Goal: Task Accomplishment & Management: Complete application form

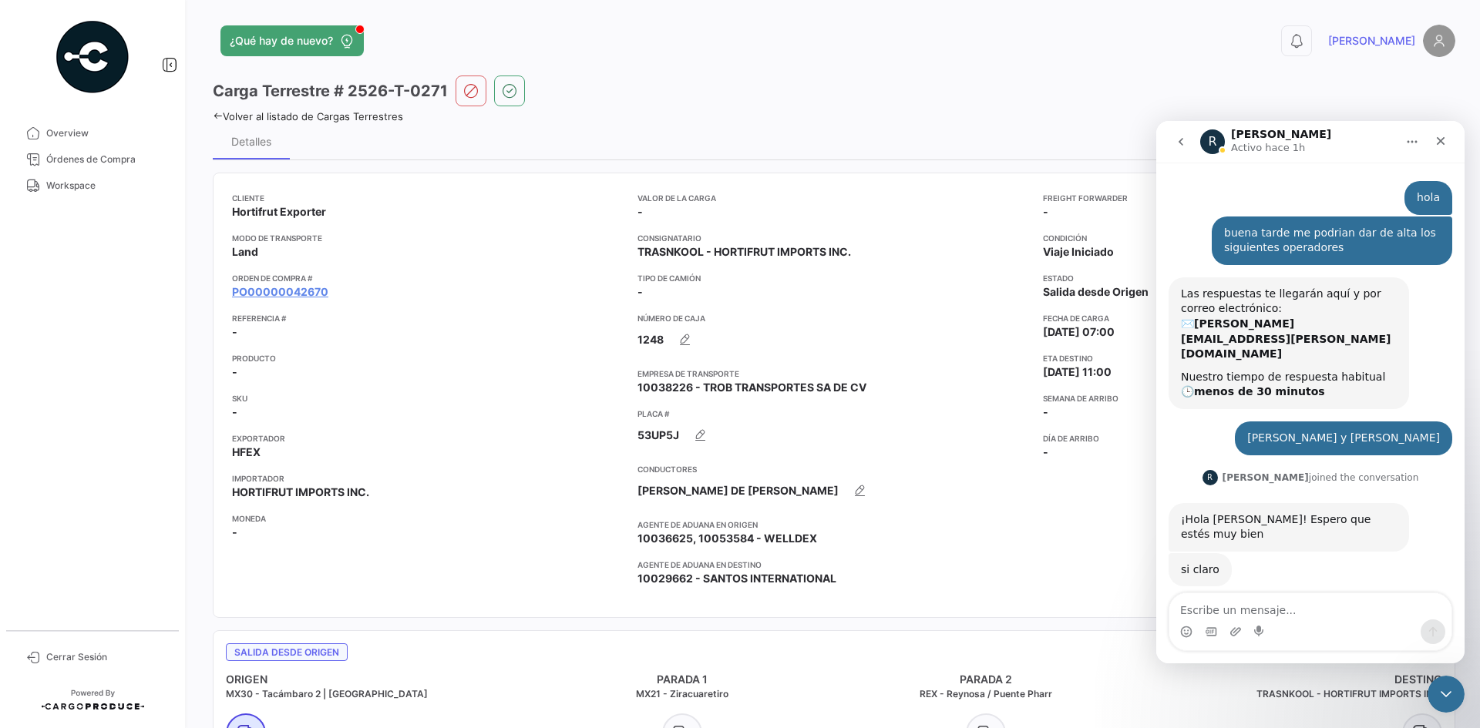
scroll to position [2, 0]
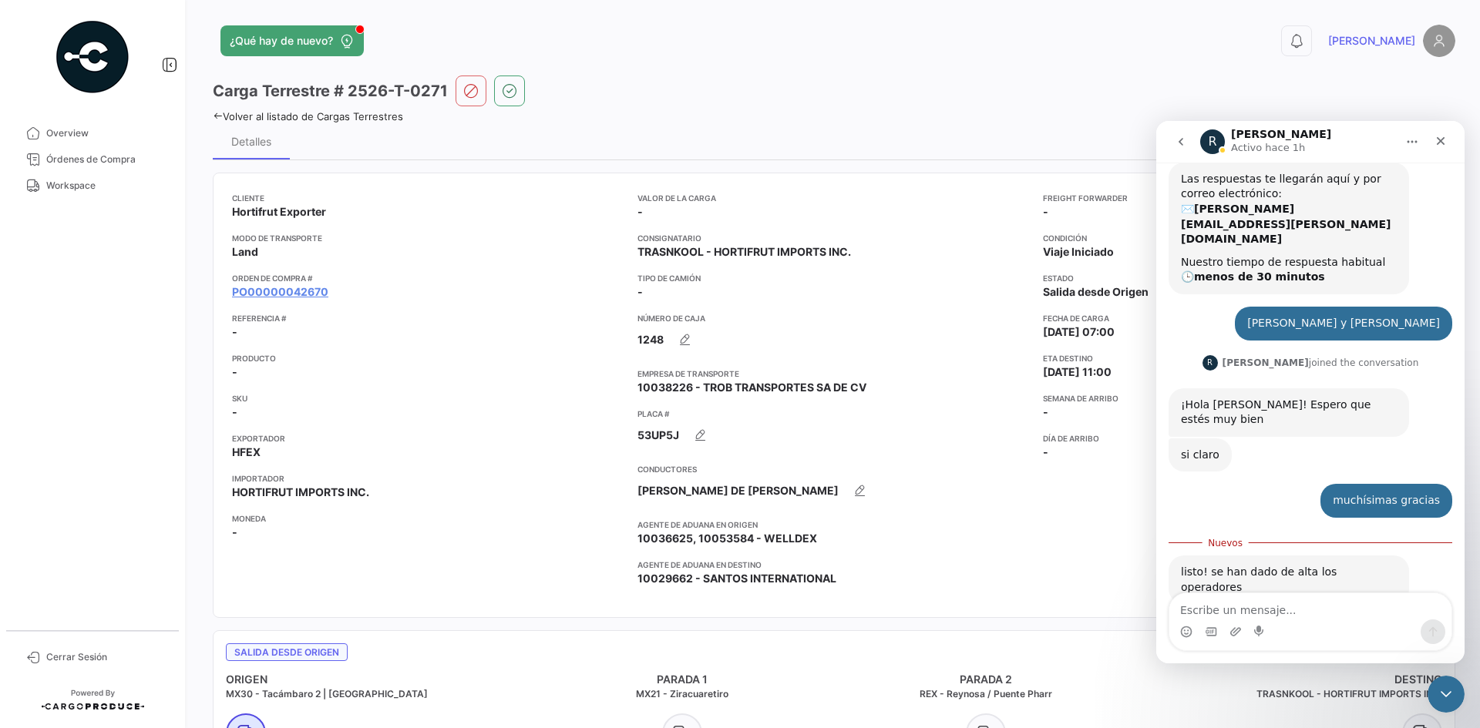
drag, startPoint x: 96, startPoint y: 187, endPoint x: 176, endPoint y: 198, distance: 81.6
click at [96, 187] on span "Workspace" at bounding box center [106, 186] width 120 height 14
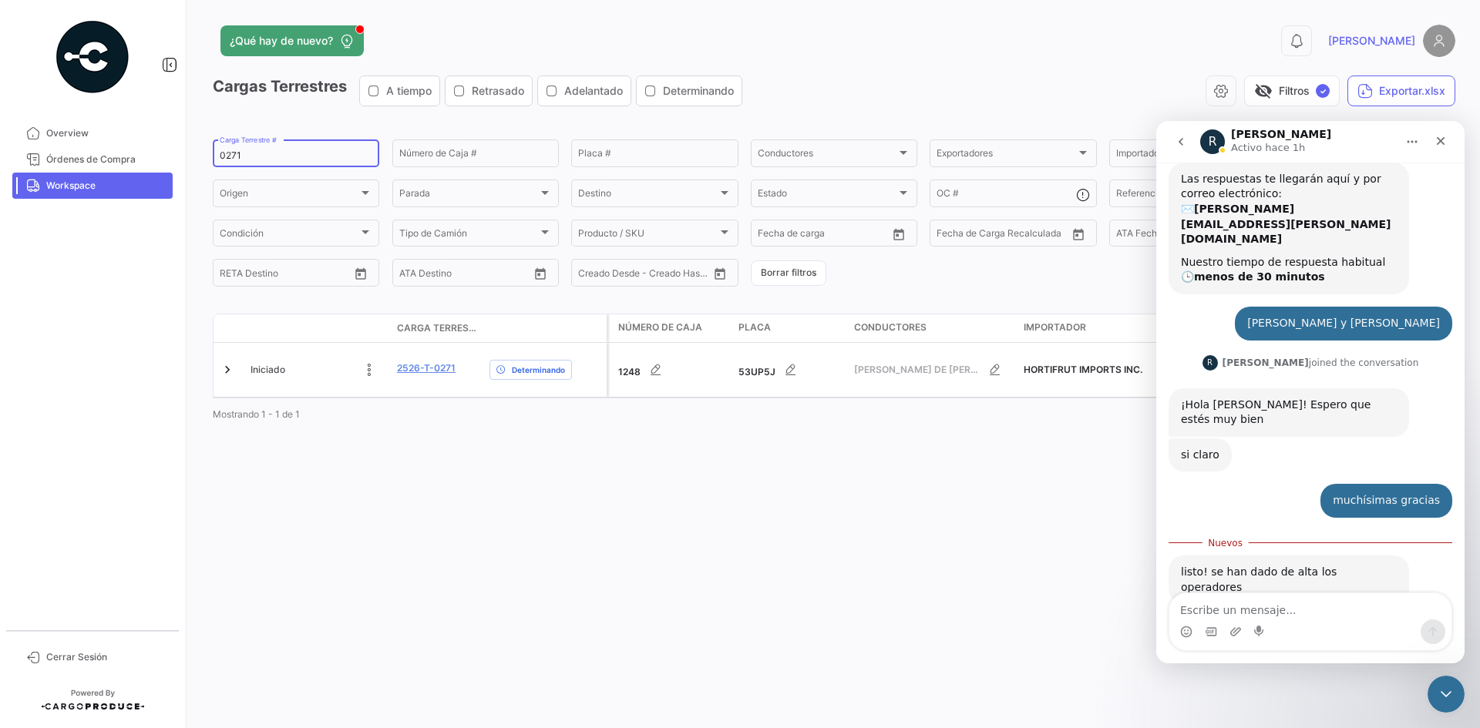
click at [225, 155] on input "0271" at bounding box center [296, 155] width 153 height 11
paste input "1250"
click at [102, 184] on span "Workspace" at bounding box center [106, 186] width 120 height 14
click at [242, 154] on input "1250" at bounding box center [296, 155] width 153 height 11
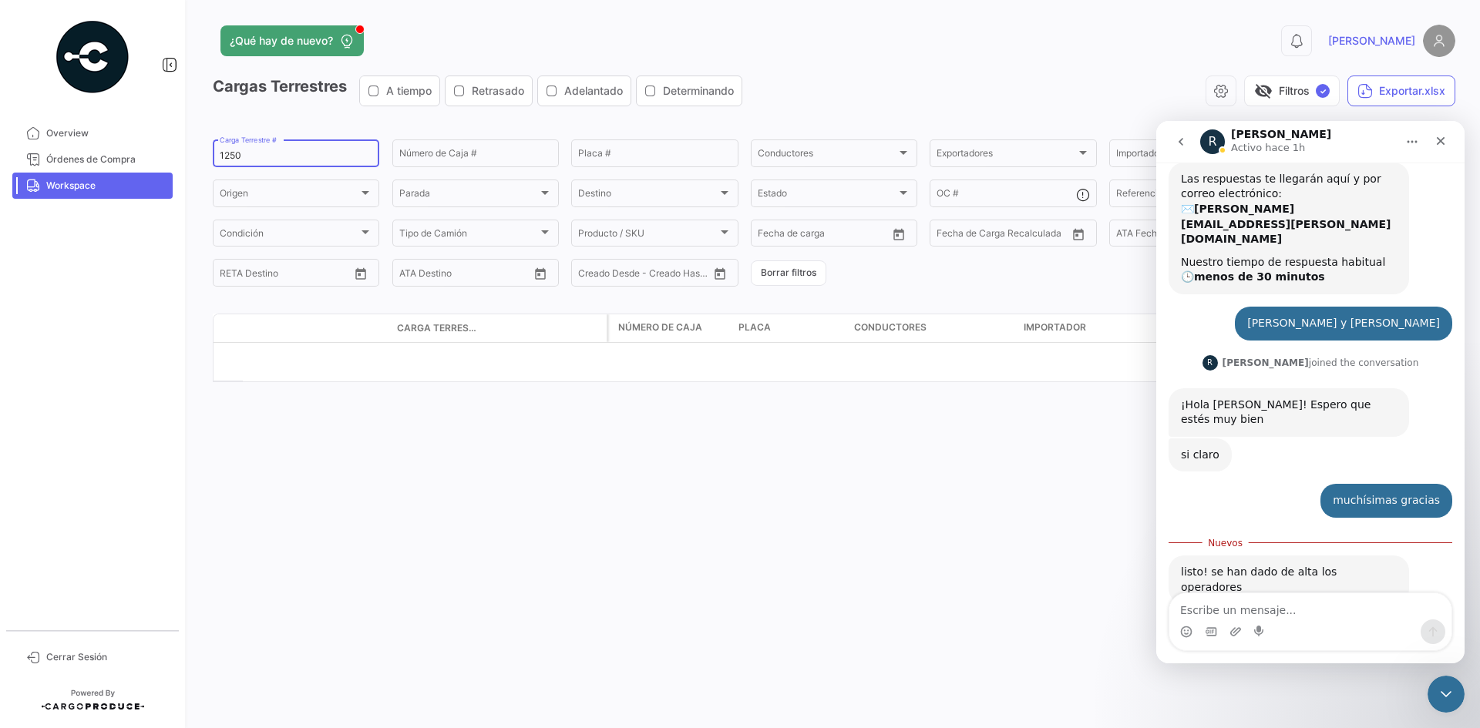
click at [242, 154] on input "1250" at bounding box center [296, 155] width 153 height 11
paste input "0262"
click at [1447, 146] on div "Cerrar" at bounding box center [1441, 141] width 28 height 28
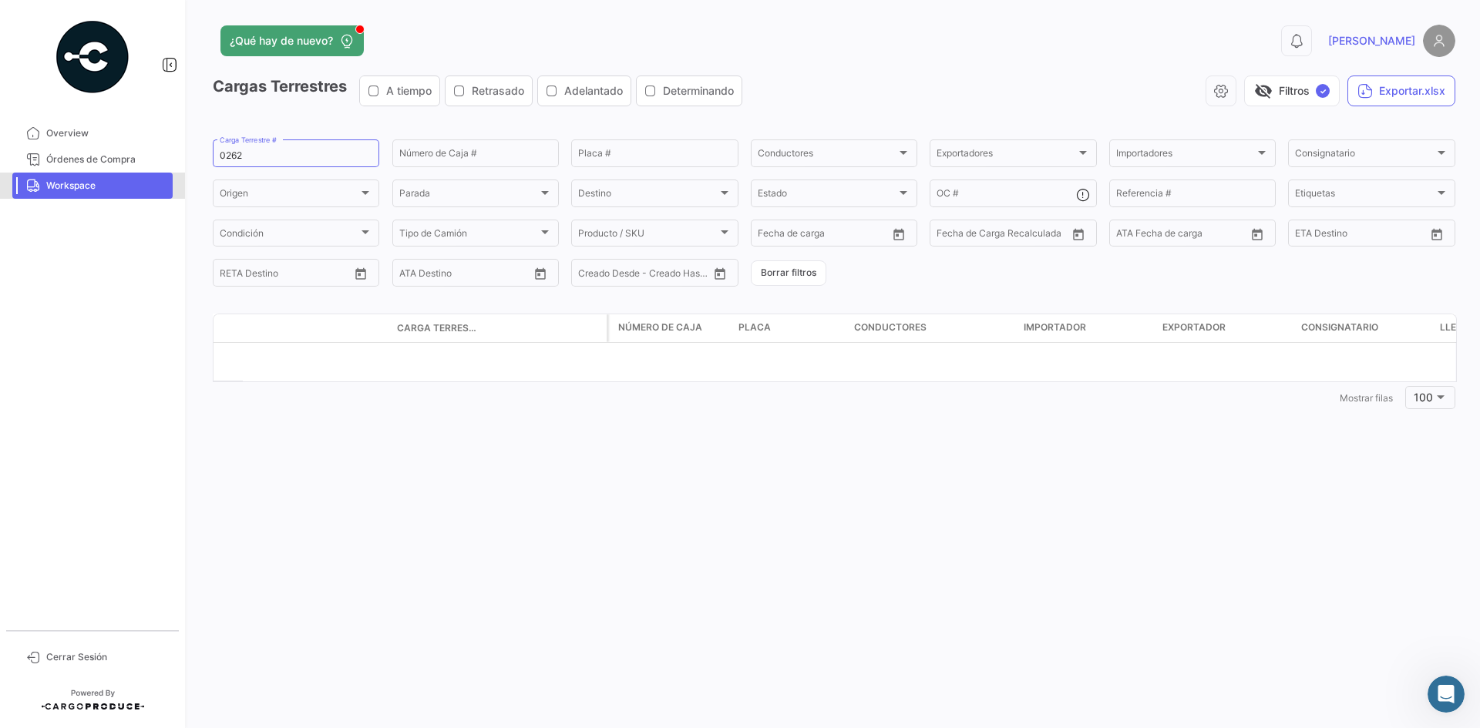
click at [124, 192] on span "Workspace" at bounding box center [106, 186] width 120 height 14
click at [222, 160] on input "0262" at bounding box center [296, 155] width 153 height 11
paste input
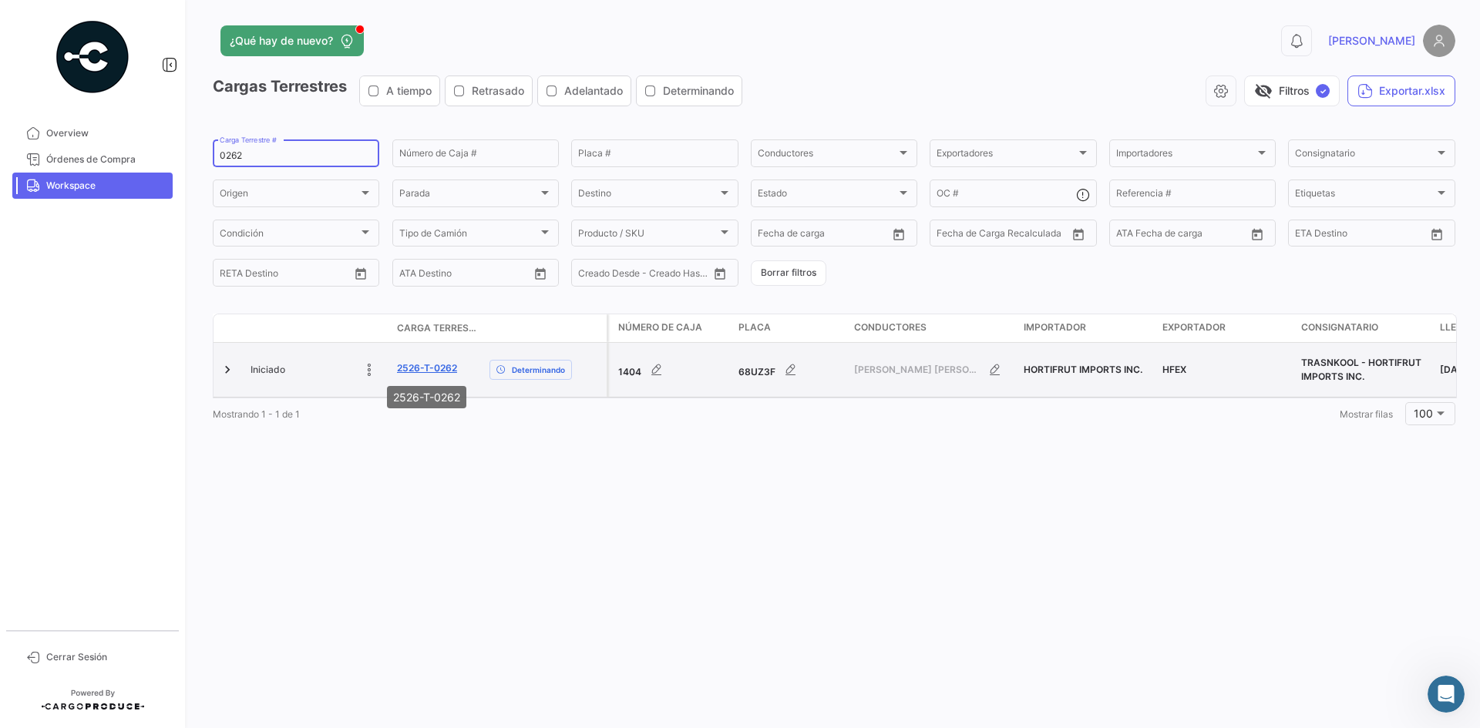
type input "0262"
click at [435, 366] on link "2526-T-0262" at bounding box center [427, 368] width 60 height 14
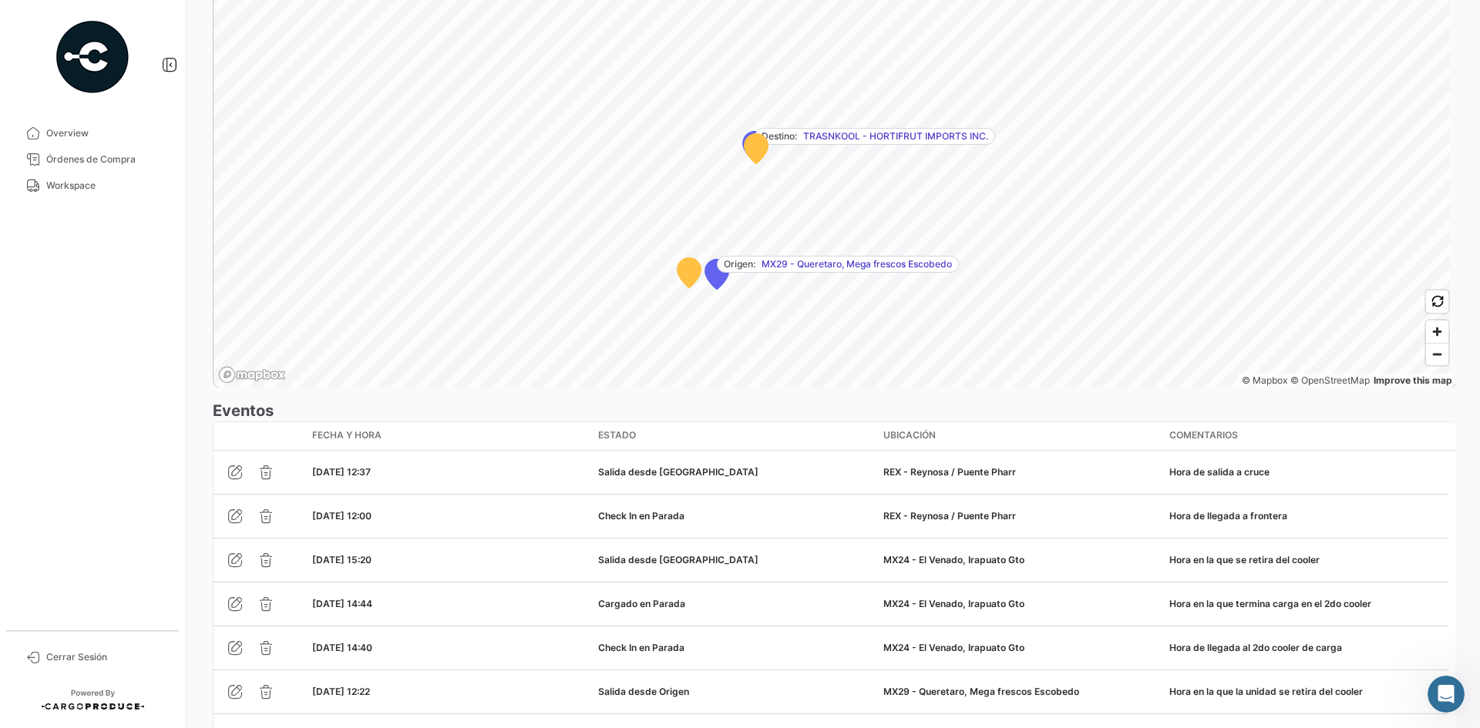
scroll to position [1204, 0]
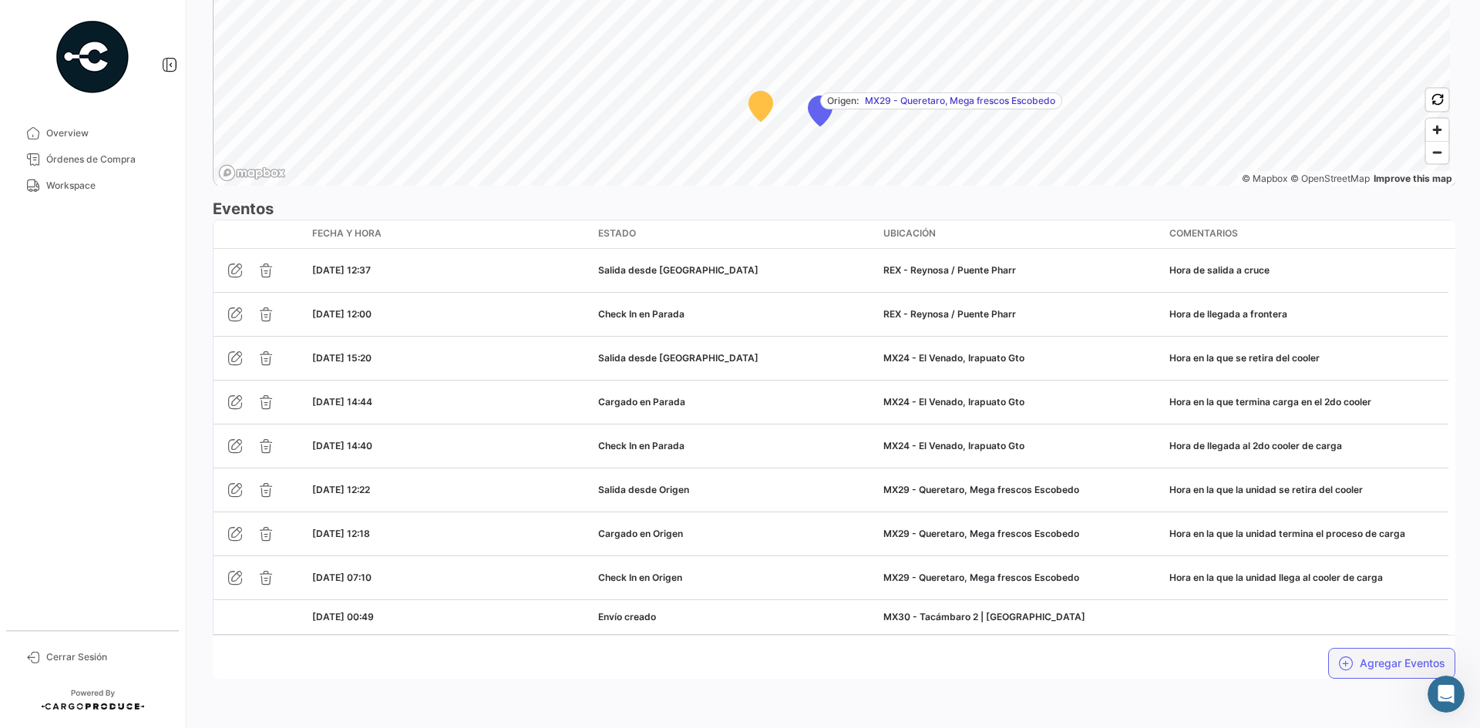
click at [1354, 667] on button "Agregar Eventos" at bounding box center [1391, 663] width 127 height 31
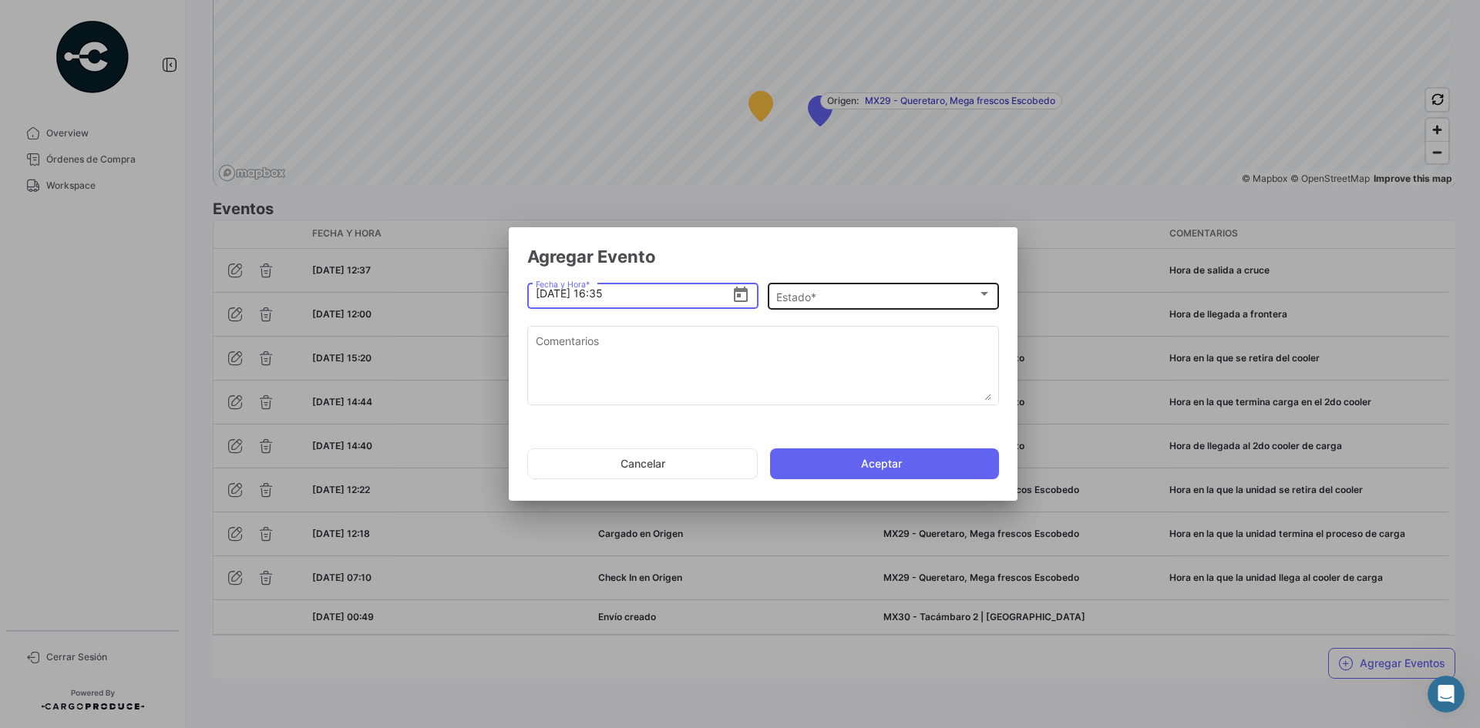
click at [845, 290] on div "Estado * Estado *" at bounding box center [883, 295] width 215 height 30
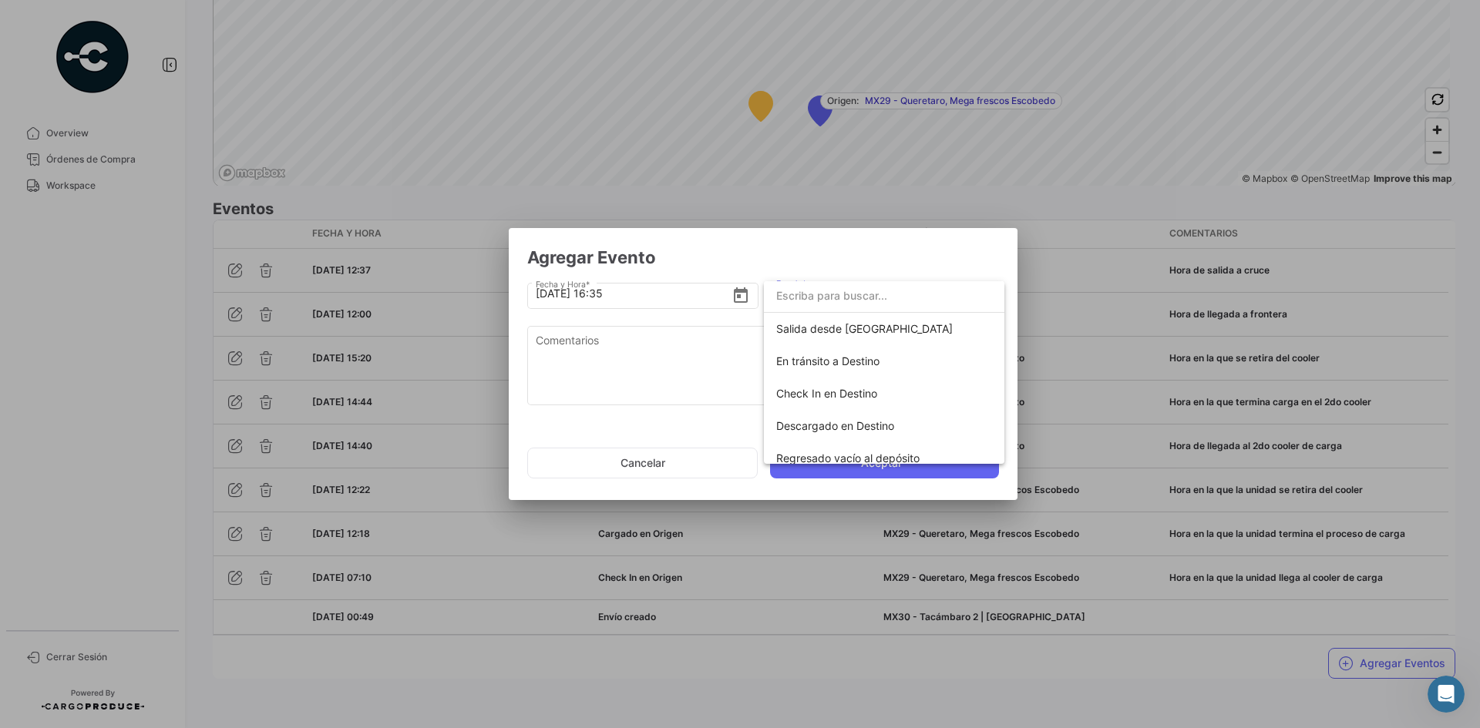
scroll to position [231, 0]
click at [872, 360] on span "En tránsito a Destino" at bounding box center [827, 357] width 103 height 13
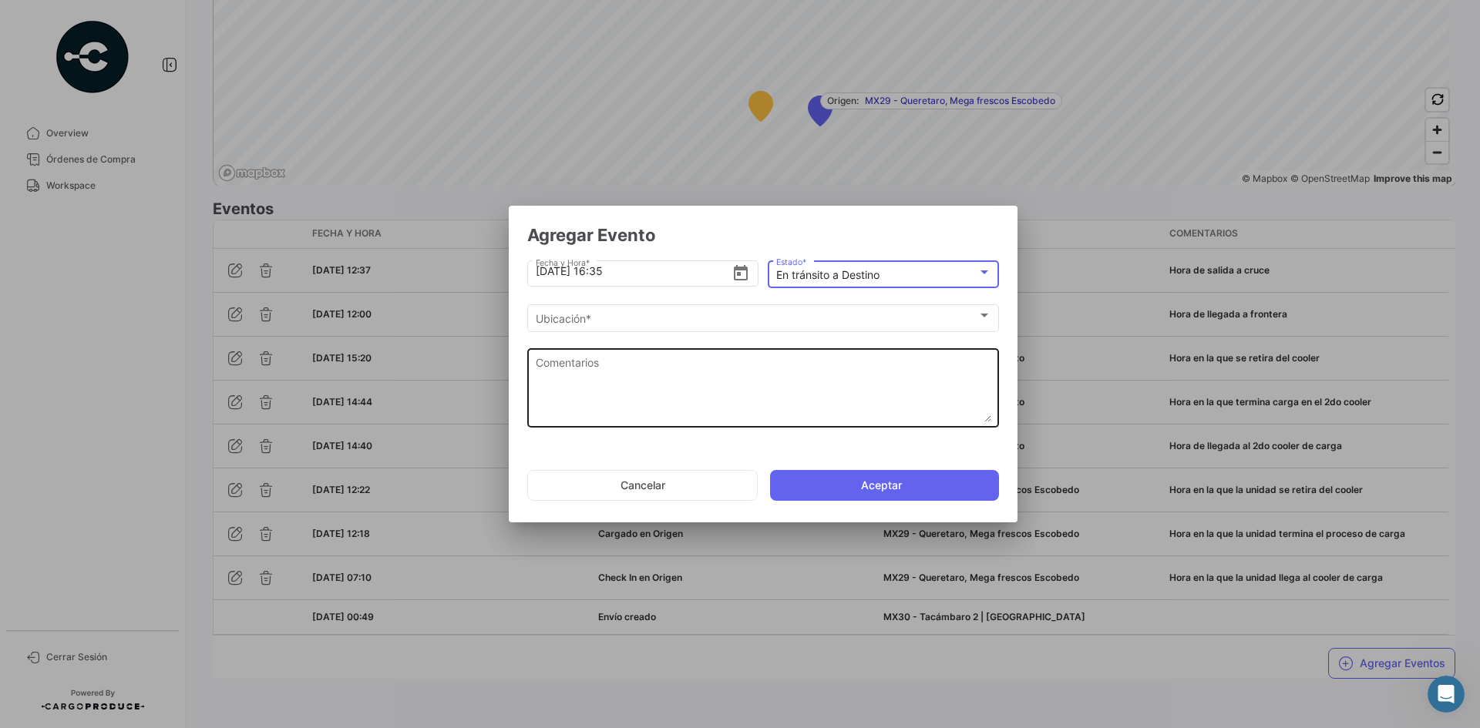
click at [630, 375] on textarea "Comentarios" at bounding box center [763, 389] width 455 height 68
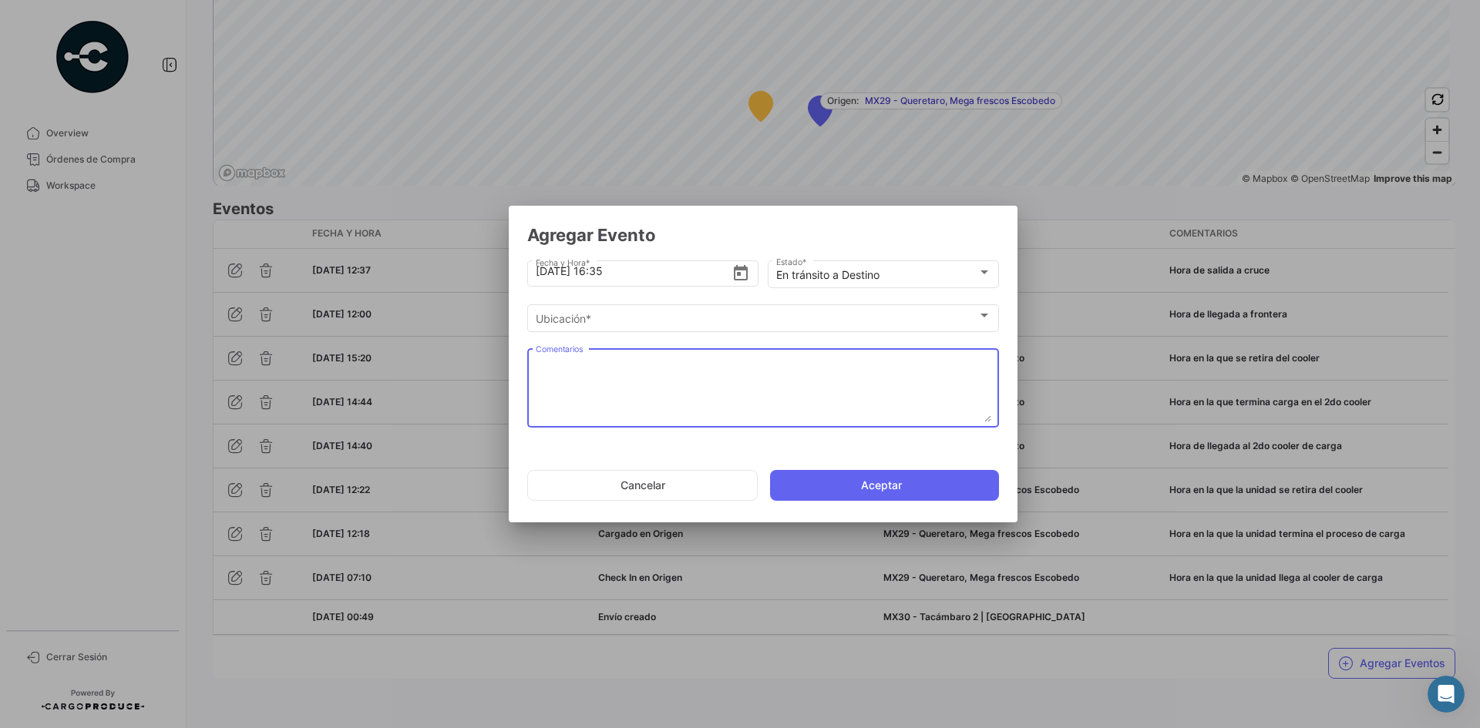
paste textarea "Hora en la que la unidad queda liberada de aduanas y se dirige al destino"
type textarea "Hora en la que la unidad queda liberada de aduanas y se dirige al destino"
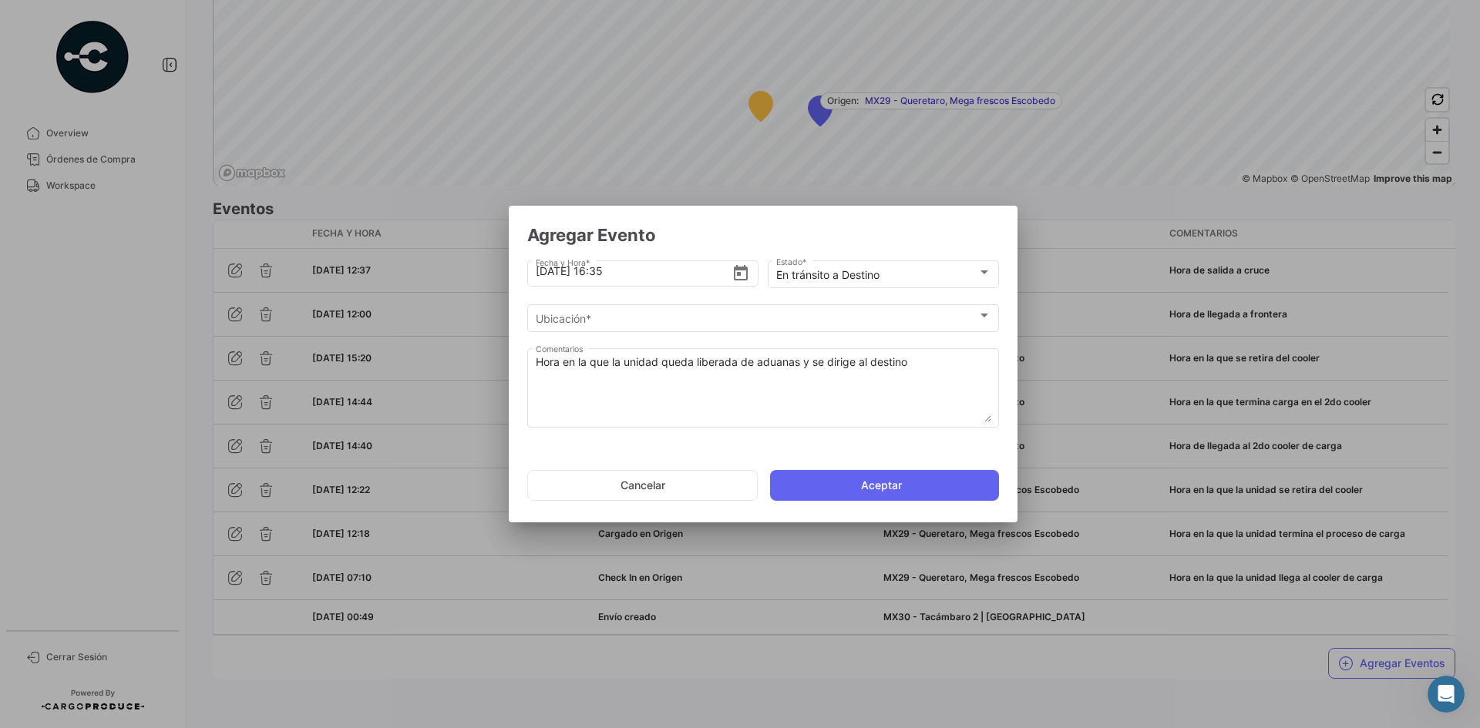
click at [623, 332] on div "Ubicación * Ubicación *" at bounding box center [763, 323] width 472 height 39
click at [627, 322] on div "Ubicación *" at bounding box center [757, 319] width 442 height 13
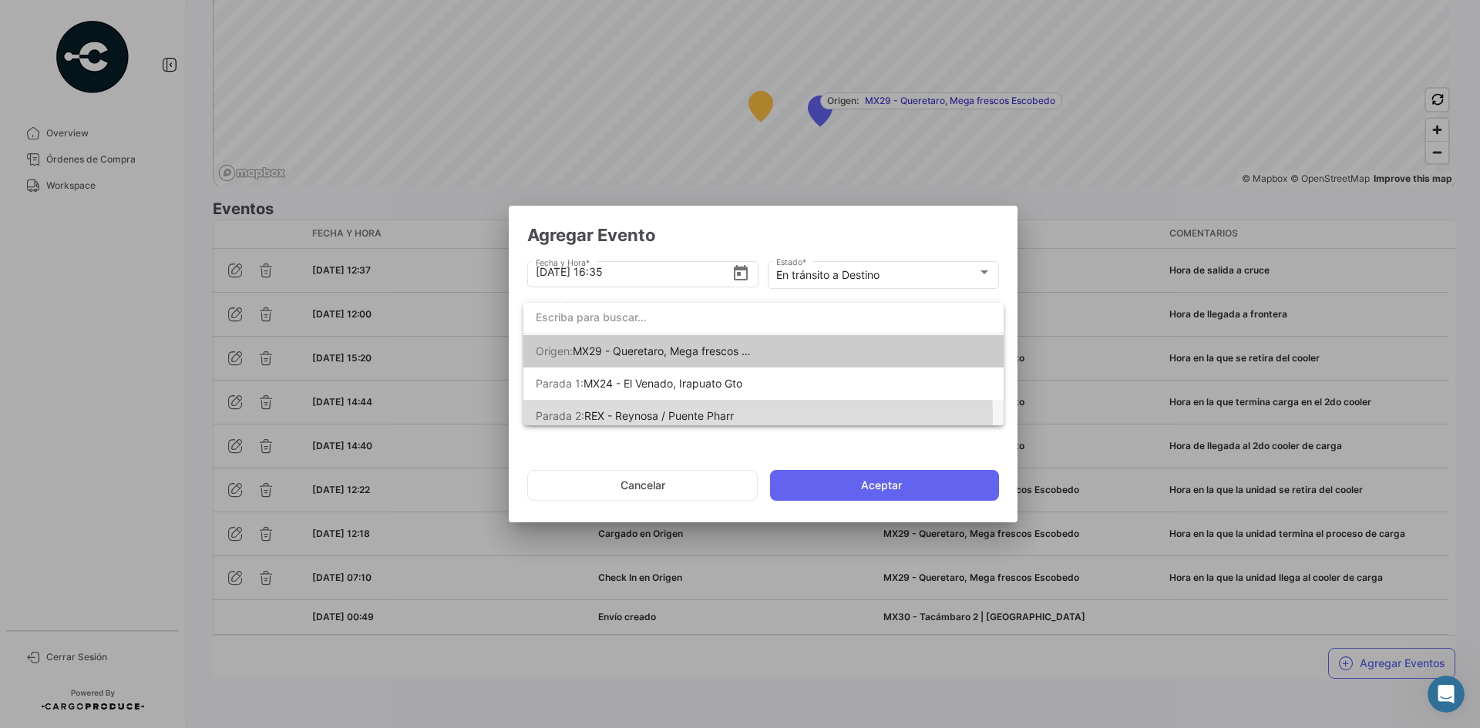
click at [677, 416] on span "REX - Reynosa / Puente Pharr" at bounding box center [659, 415] width 150 height 13
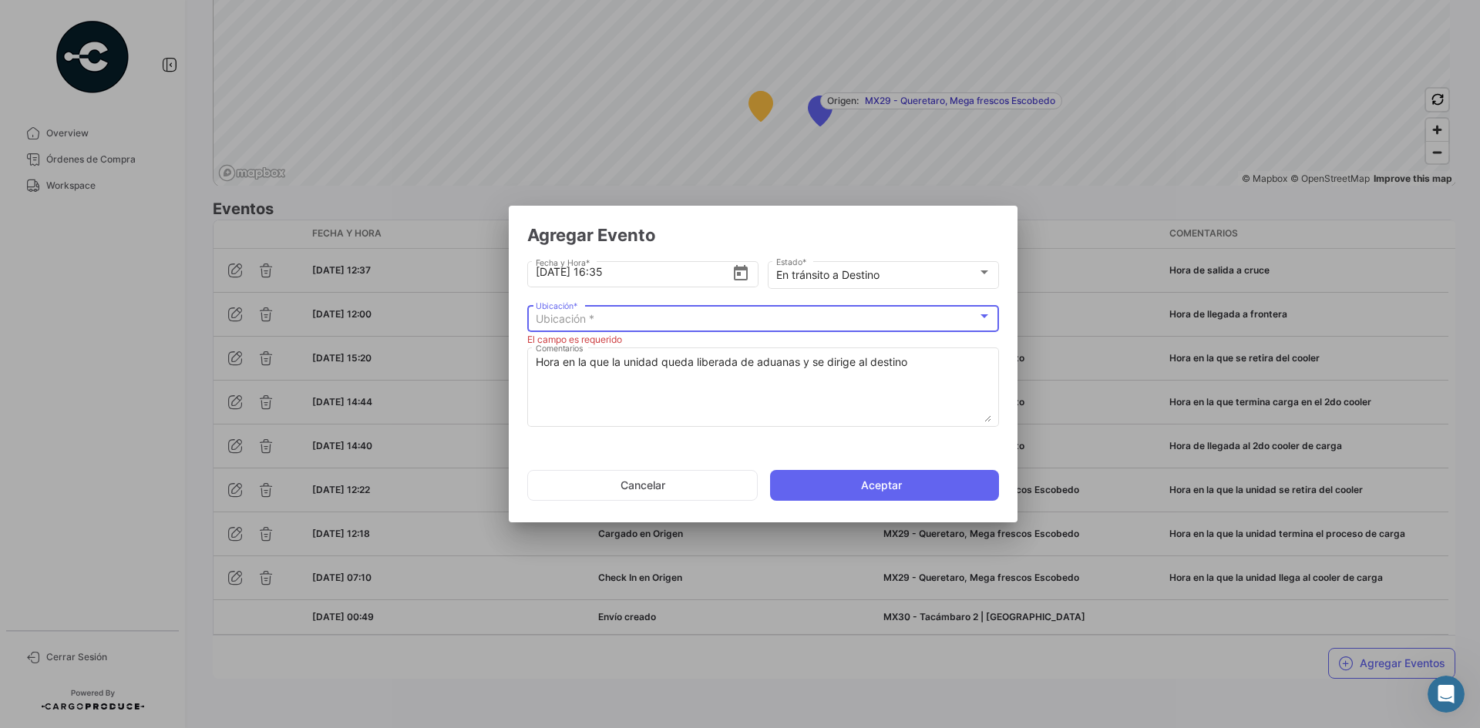
scroll to position [0, 0]
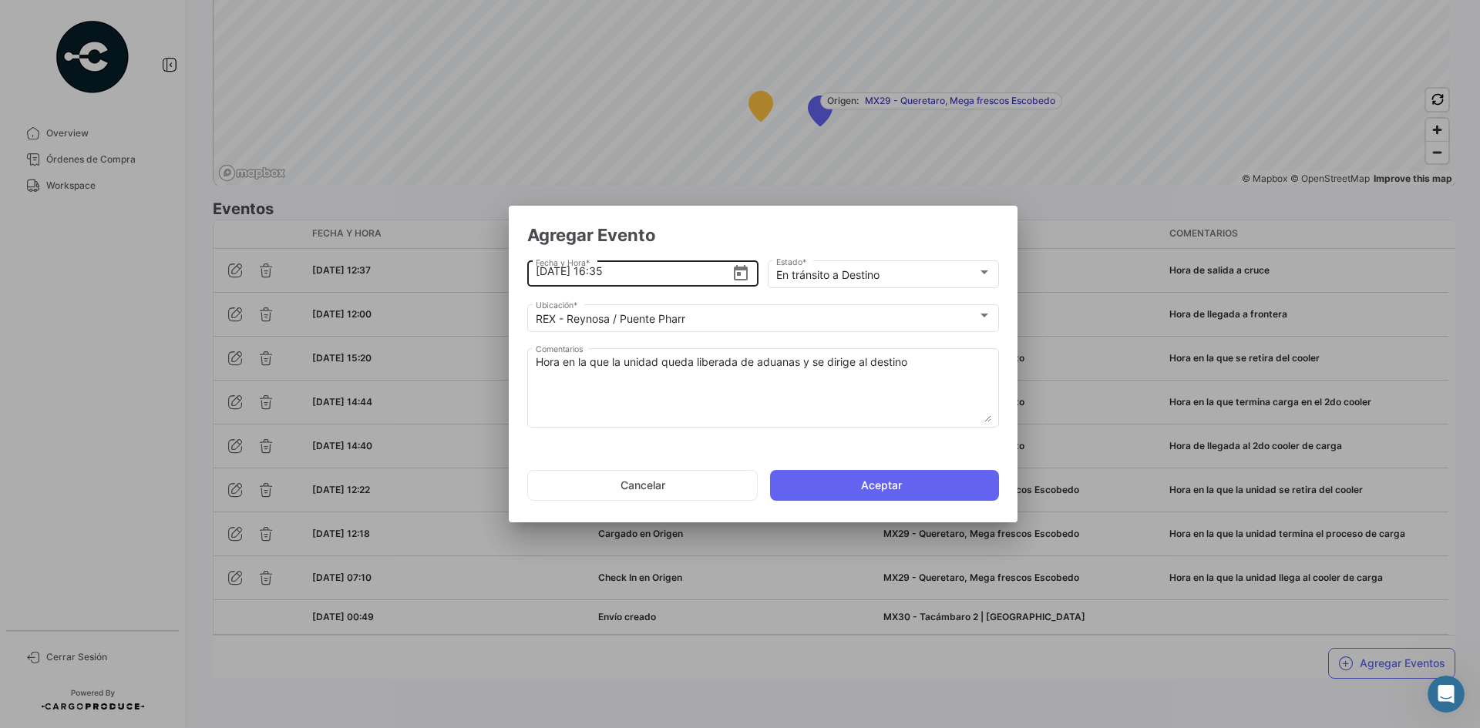
drag, startPoint x: 604, startPoint y: 276, endPoint x: 627, endPoint y: 271, distance: 23.0
click at [604, 276] on input "[DATE] 16:35" at bounding box center [634, 271] width 197 height 54
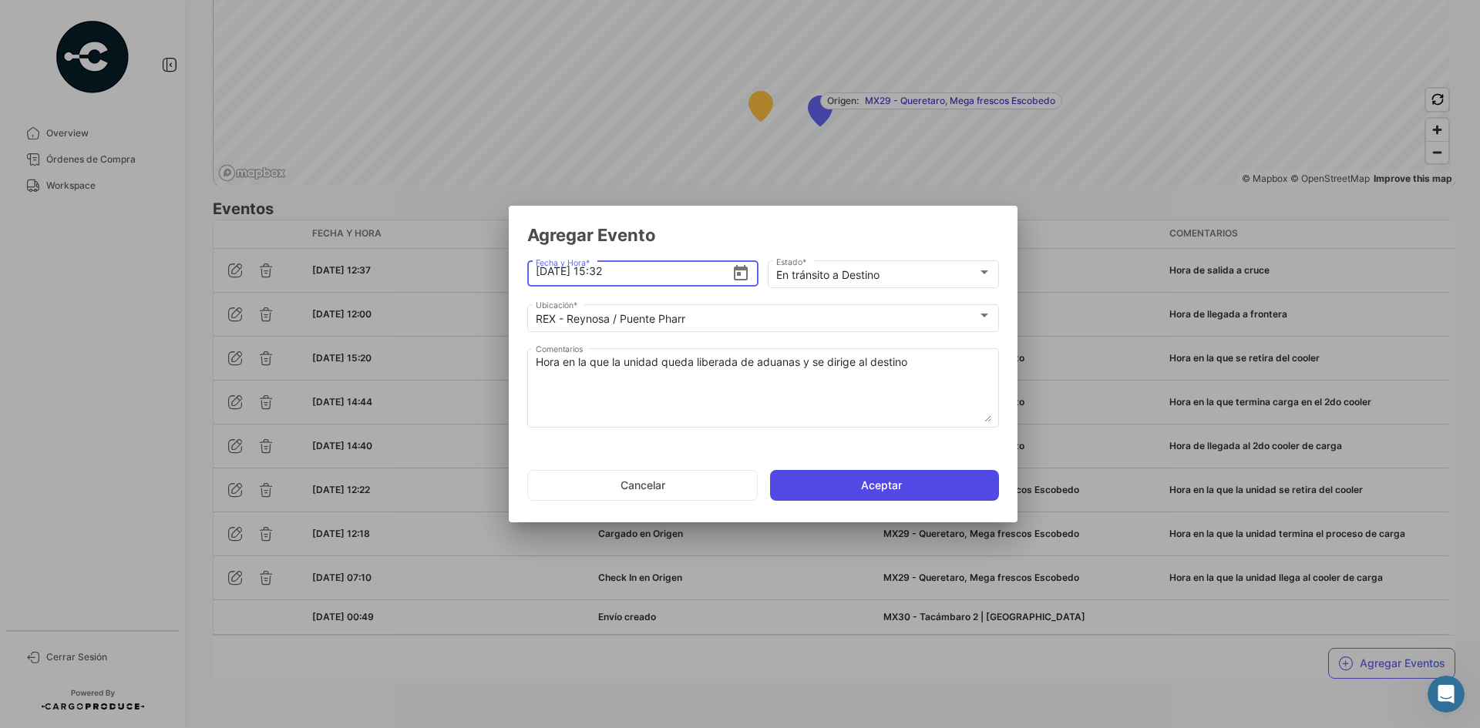
type input "[DATE] 15:32"
click at [879, 482] on button "Aceptar" at bounding box center [884, 485] width 229 height 31
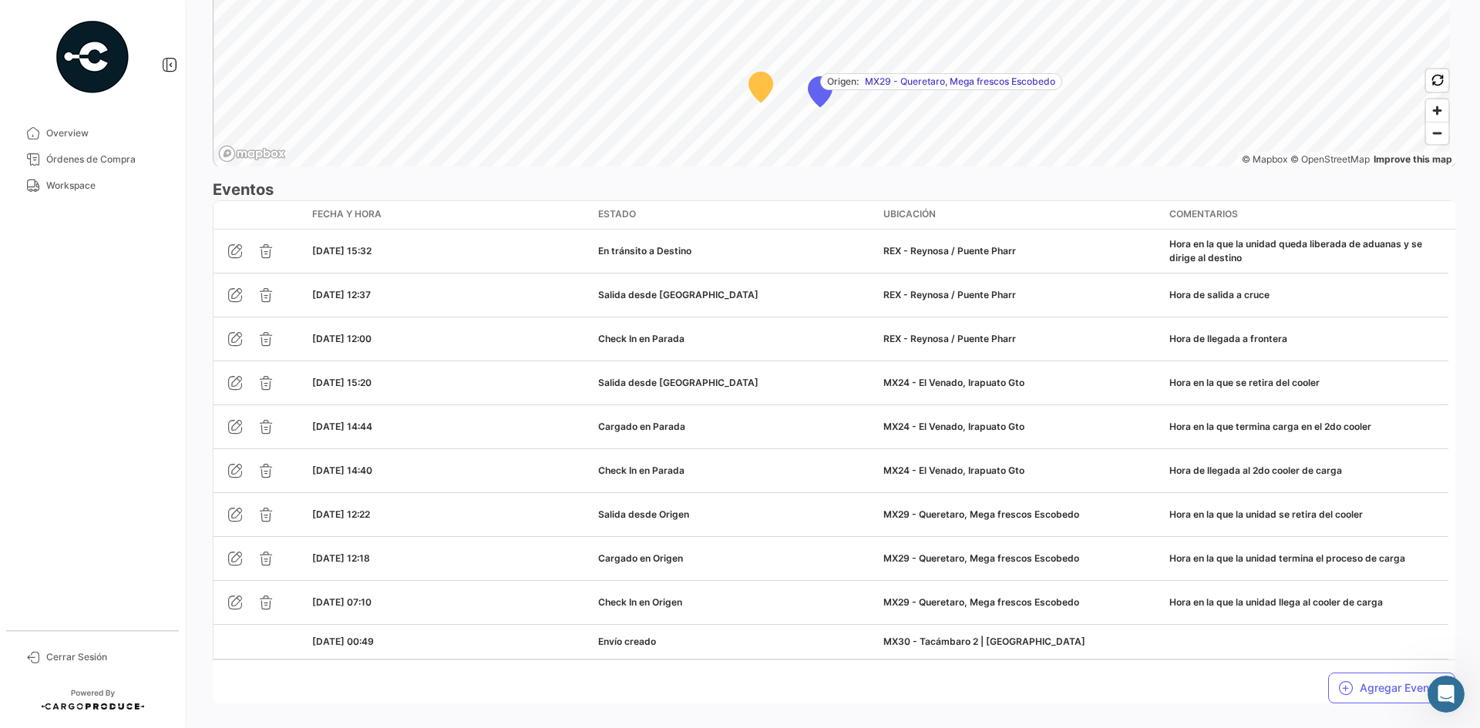
scroll to position [1248, 0]
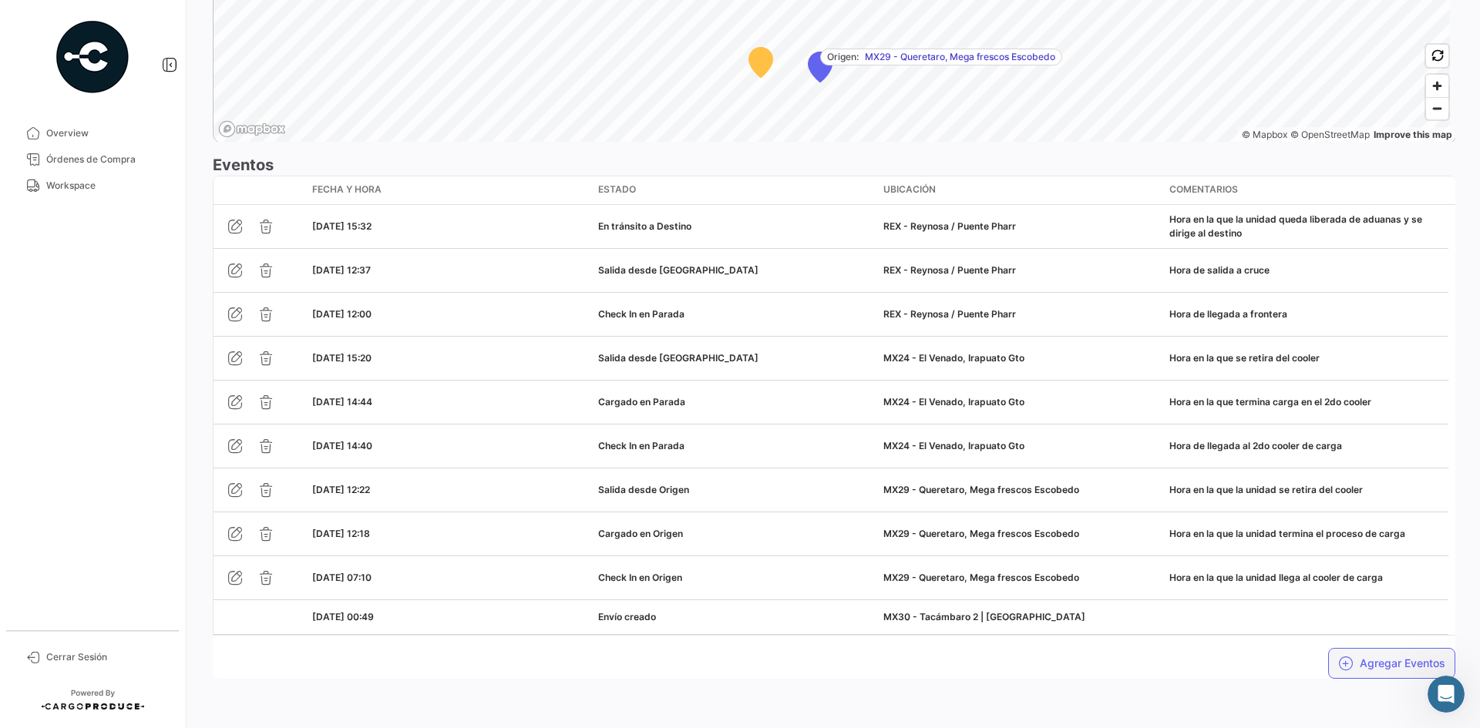
click at [1359, 658] on button "Agregar Eventos" at bounding box center [1391, 663] width 127 height 31
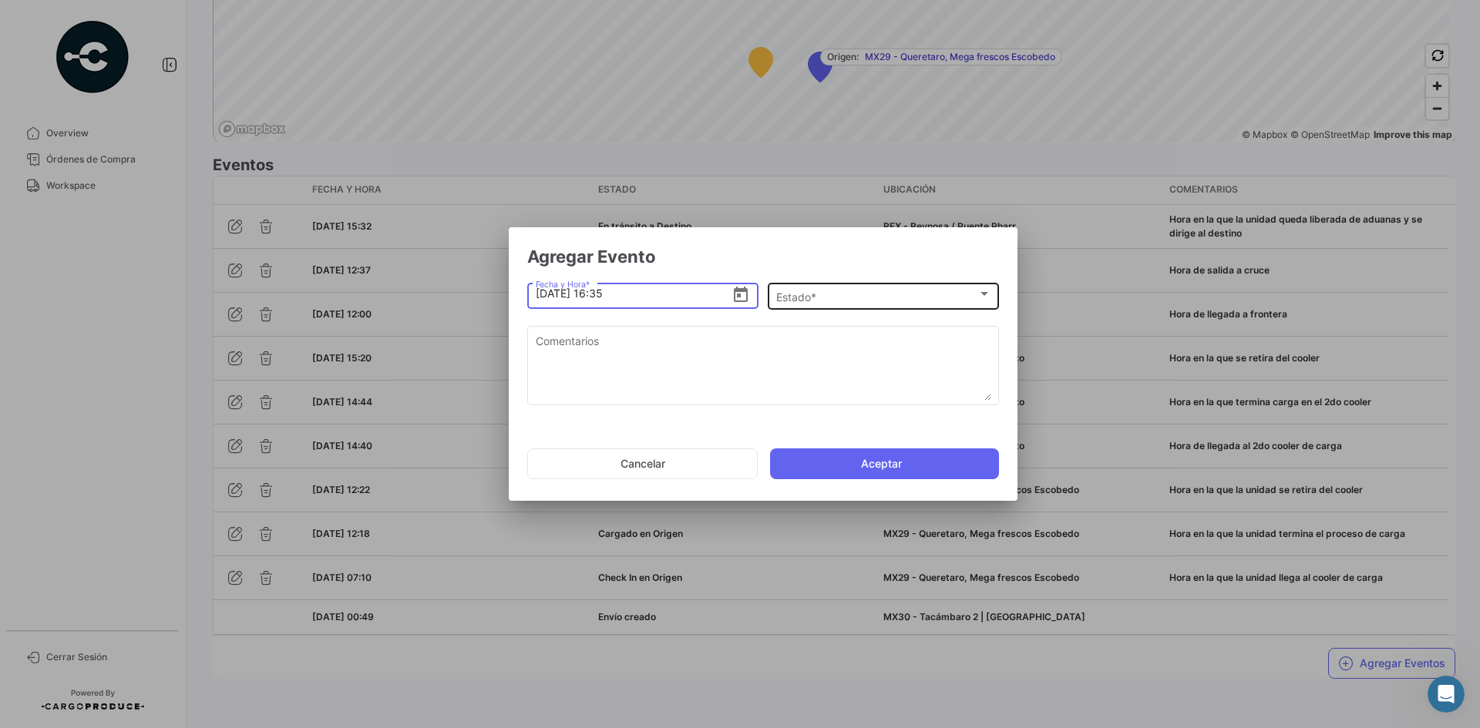
click at [899, 301] on div "Estado *" at bounding box center [876, 297] width 201 height 13
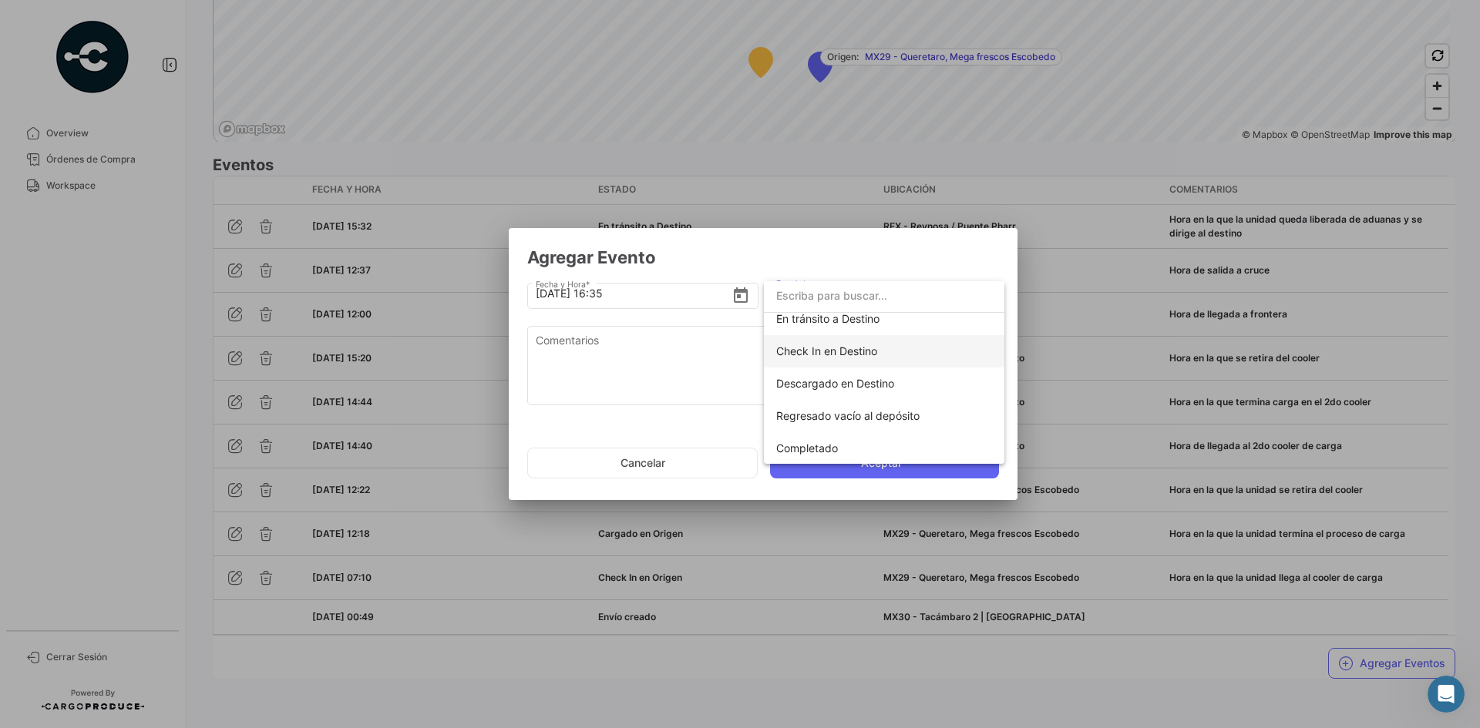
scroll to position [271, 0]
click at [846, 355] on span "Check In en Destino" at bounding box center [826, 350] width 101 height 13
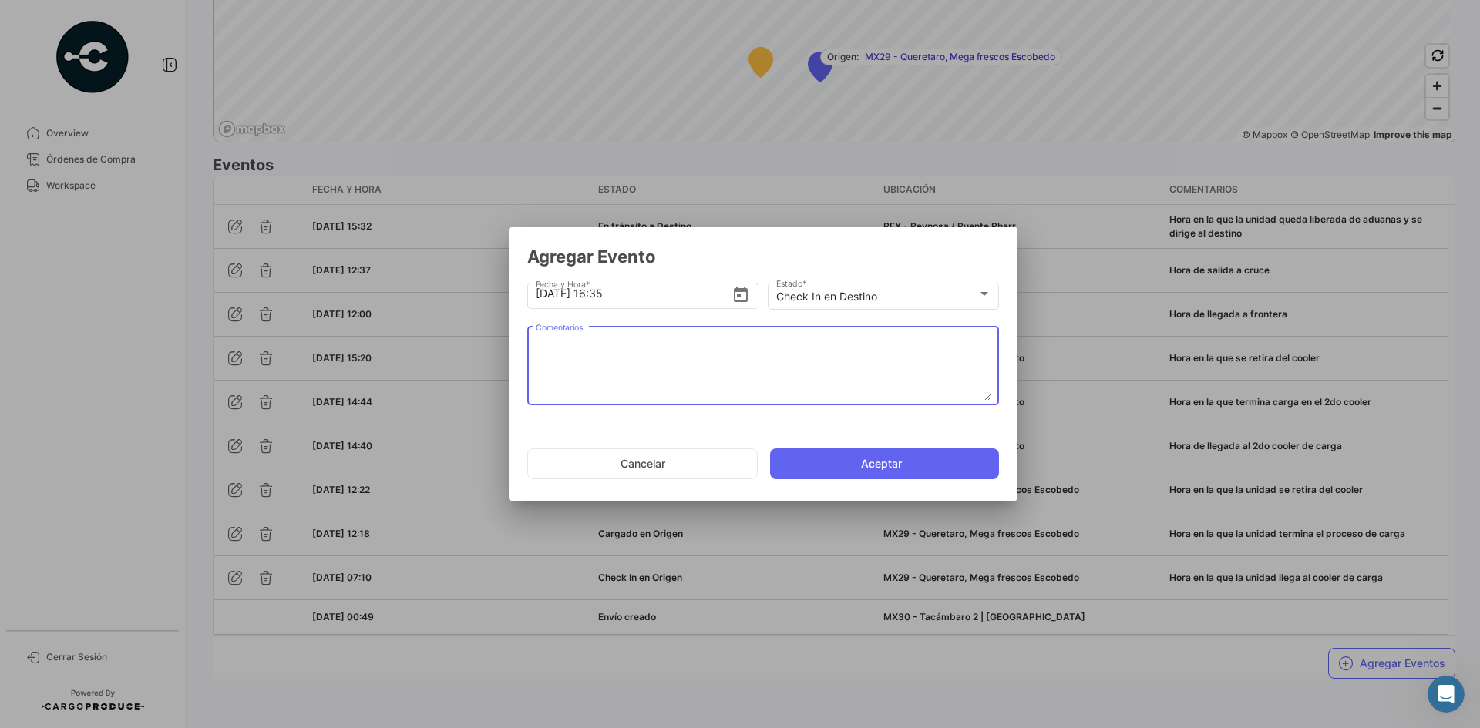
click at [739, 356] on textarea "Comentarios" at bounding box center [763, 367] width 455 height 68
paste textarea "Hora de arribo al destino"
type textarea "Hora de arribo al destino"
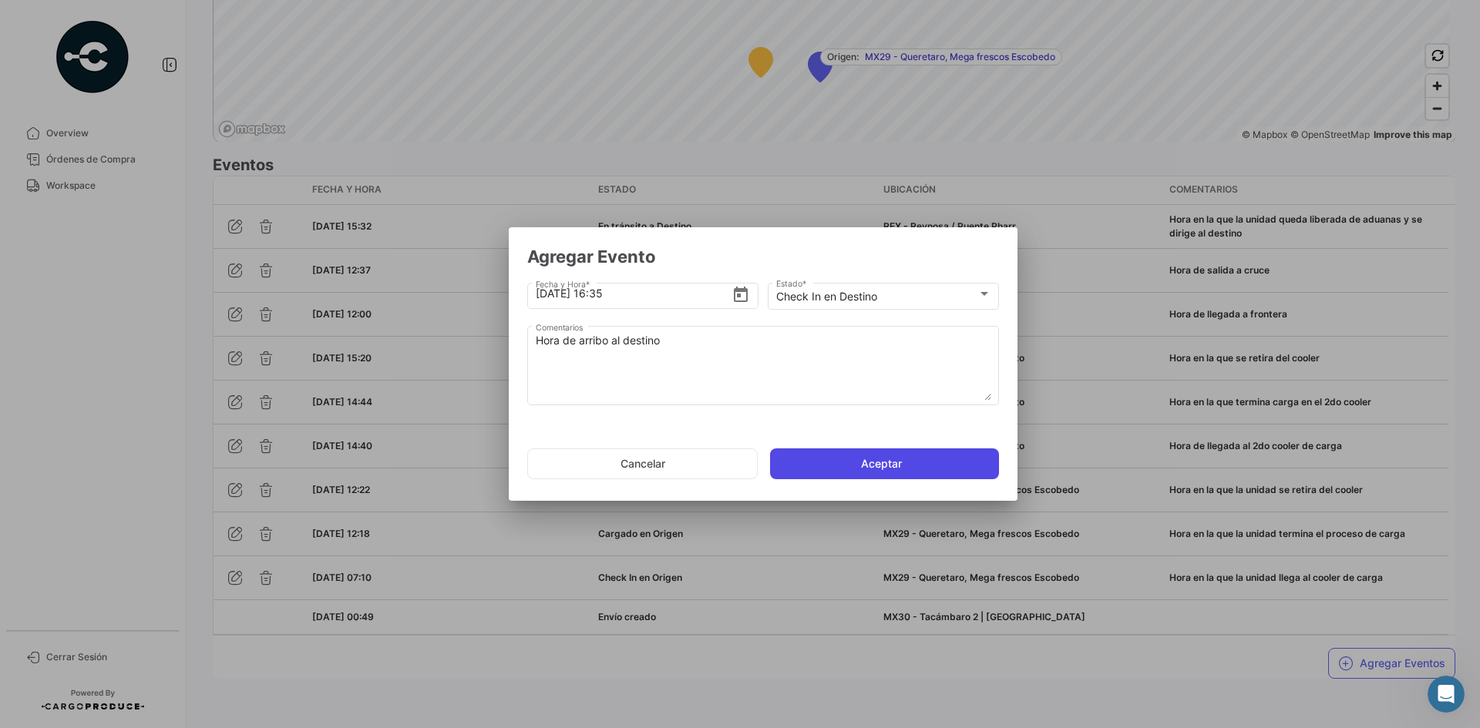
click at [885, 463] on button "Aceptar" at bounding box center [884, 464] width 229 height 31
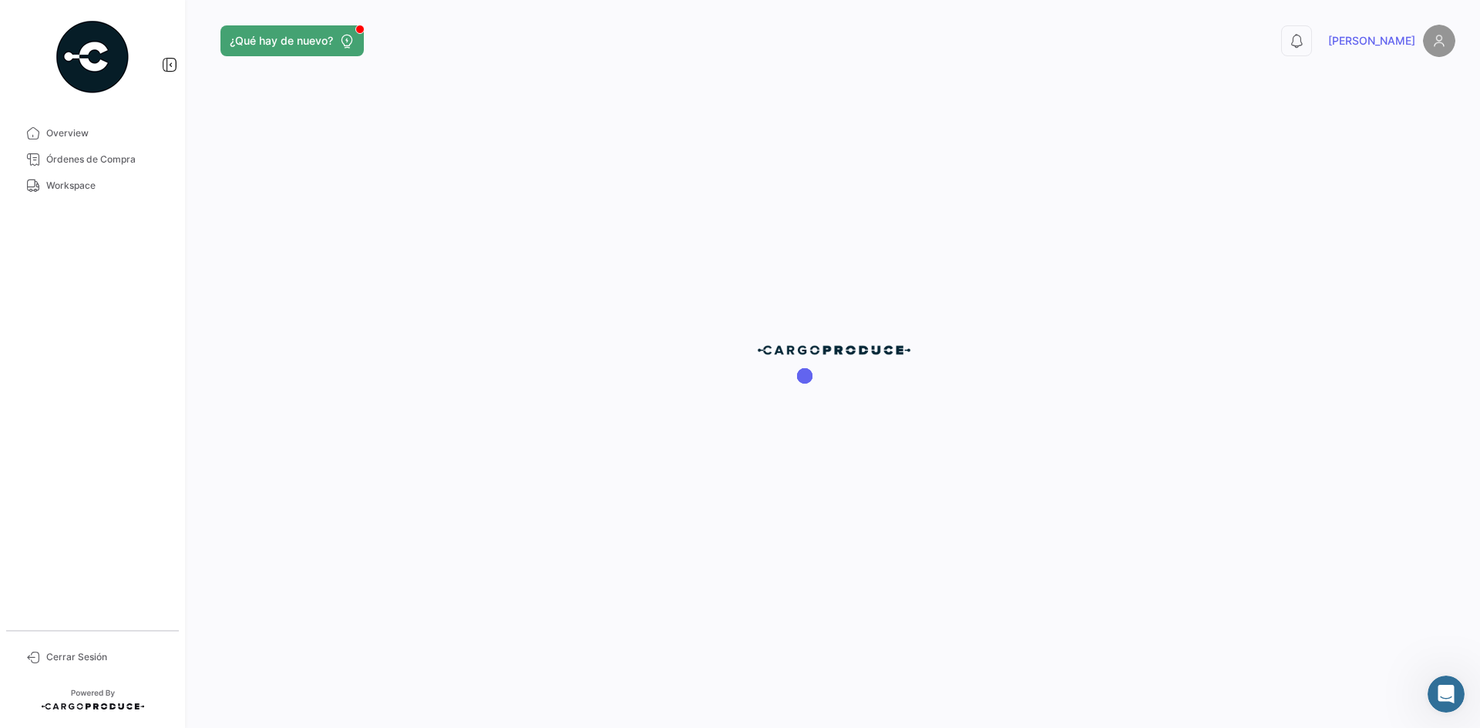
scroll to position [0, 0]
